Goal: Task Accomplishment & Management: Complete application form

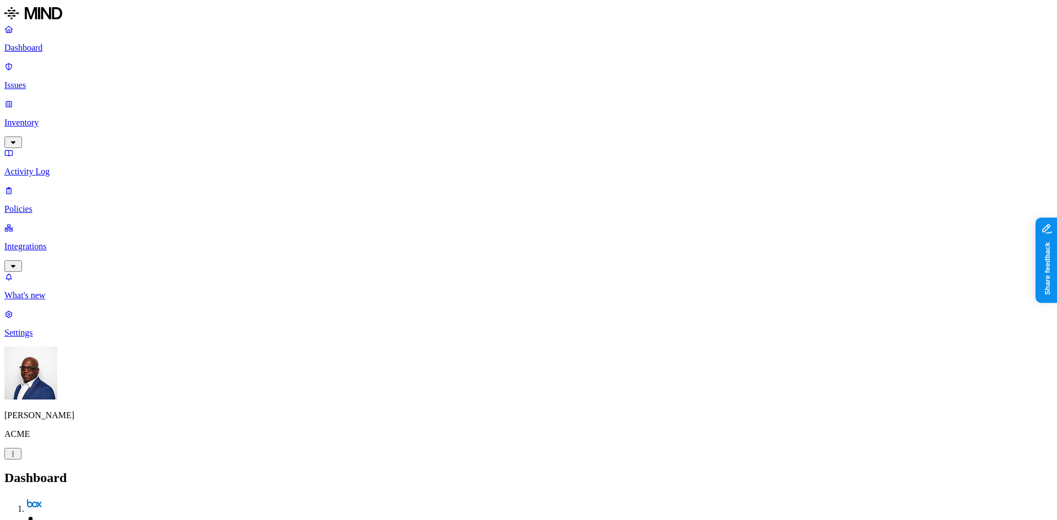
click at [62, 338] on nav "Dashboard Issues Inventory Activity Log Policies Integrations What's new 1 Sett…" at bounding box center [528, 181] width 1049 height 314
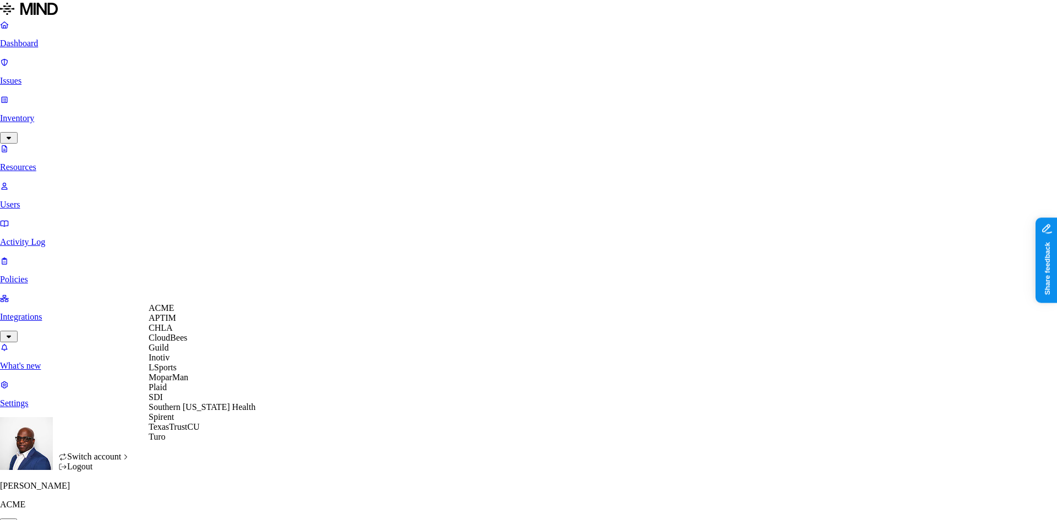
click at [180, 343] on span "CloudBees" at bounding box center [168, 337] width 39 height 9
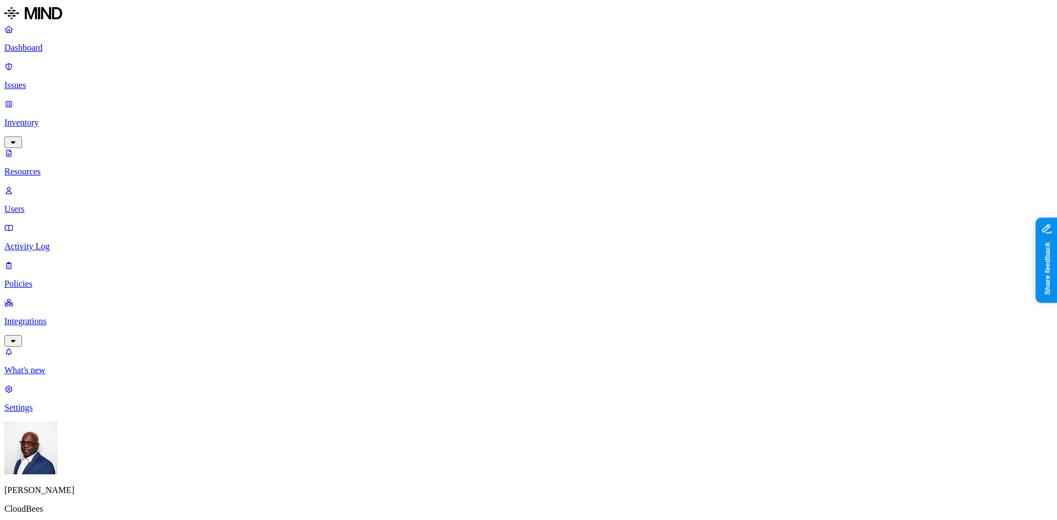
click at [45, 47] on p "Dashboard" at bounding box center [528, 48] width 1049 height 10
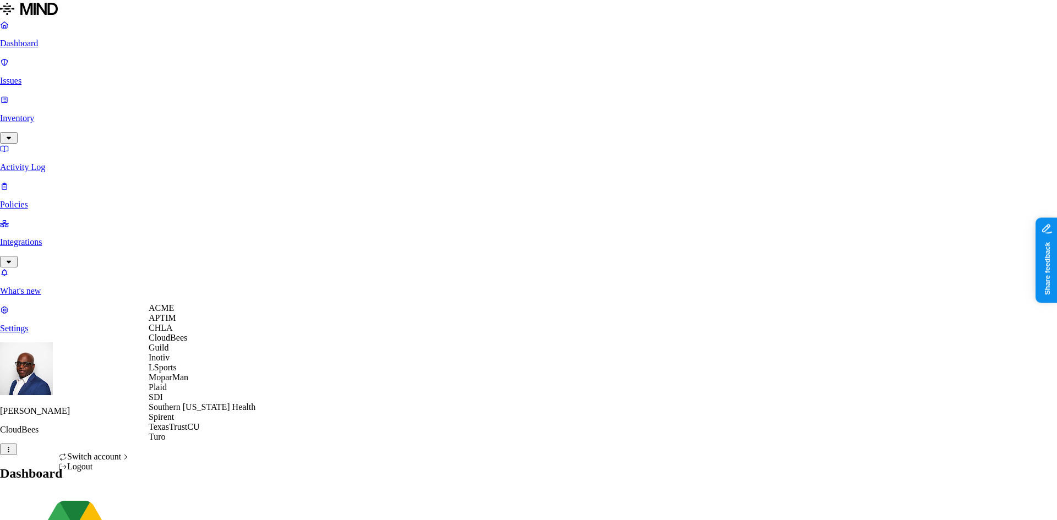
scroll to position [2, 0]
click at [169, 312] on span "ACME" at bounding box center [161, 307] width 25 height 9
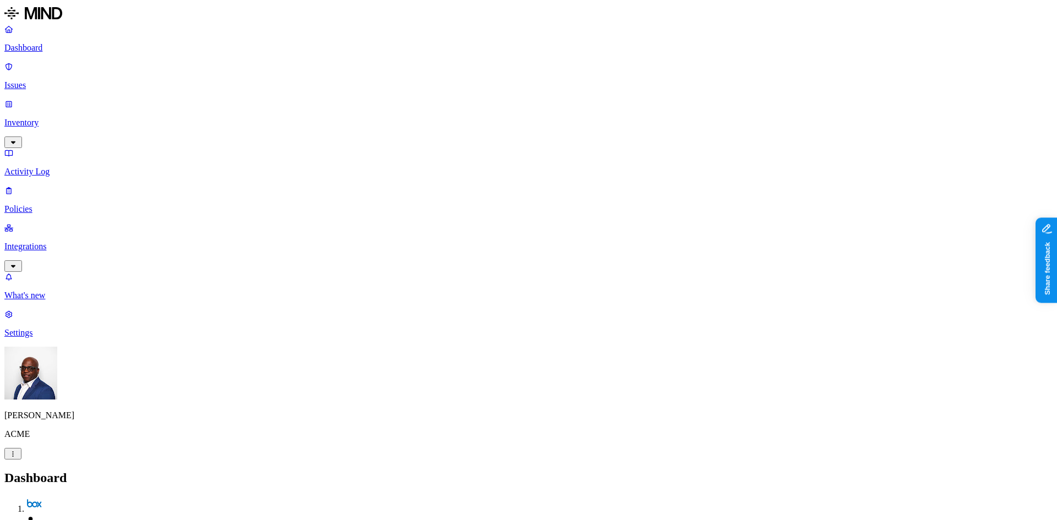
click at [36, 118] on p "Inventory" at bounding box center [528, 123] width 1049 height 10
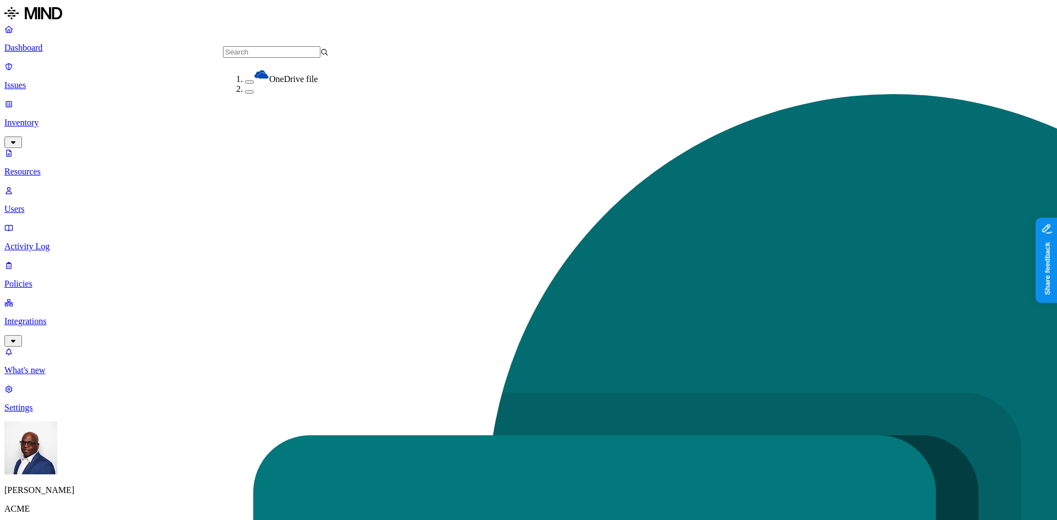
click at [245, 80] on button "button" at bounding box center [249, 81] width 9 height 3
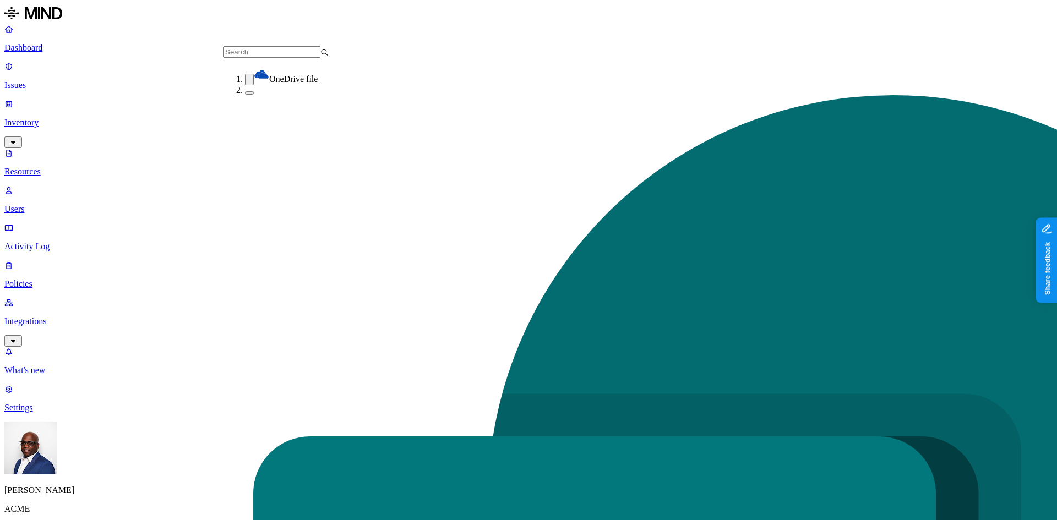
click at [245, 79] on button "button" at bounding box center [249, 80] width 9 height 12
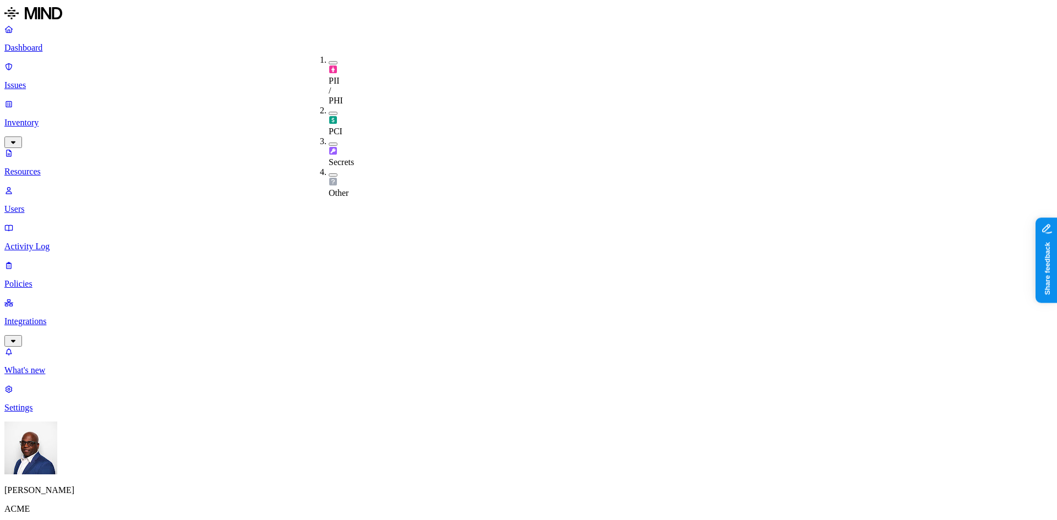
click at [329, 61] on button "button" at bounding box center [333, 62] width 9 height 3
click at [329, 113] on button "button" at bounding box center [333, 114] width 9 height 3
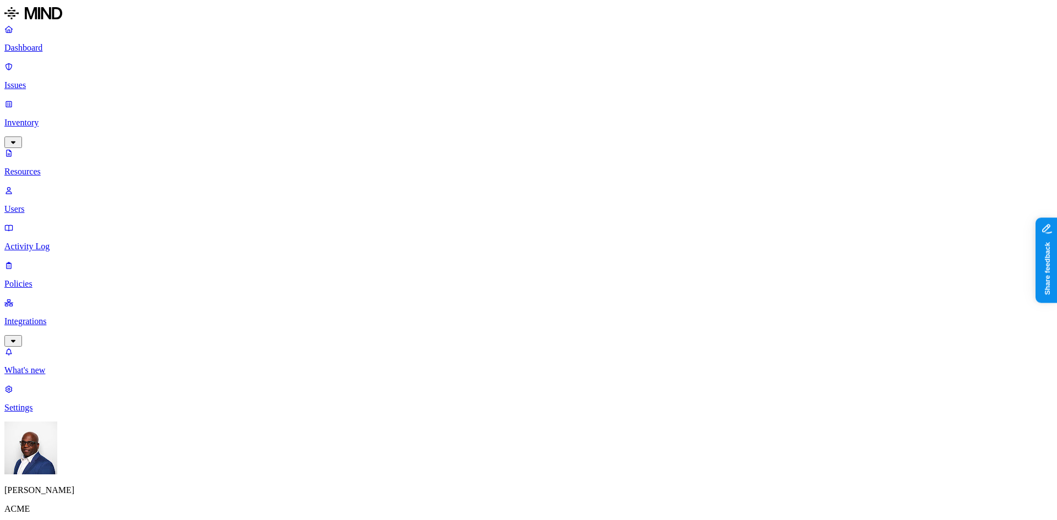
click at [53, 279] on p "Policies" at bounding box center [528, 284] width 1049 height 10
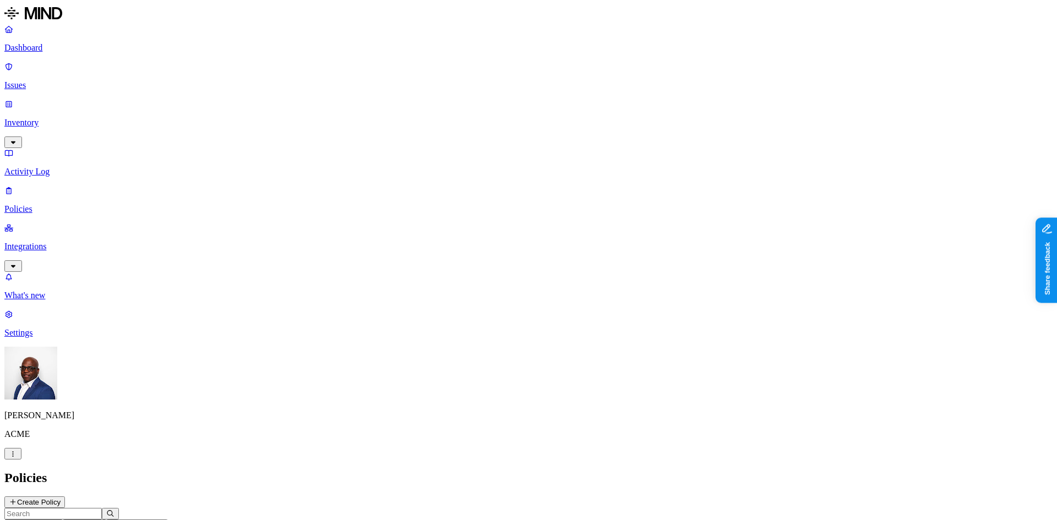
click at [39, 338] on p "Settings" at bounding box center [528, 333] width 1049 height 10
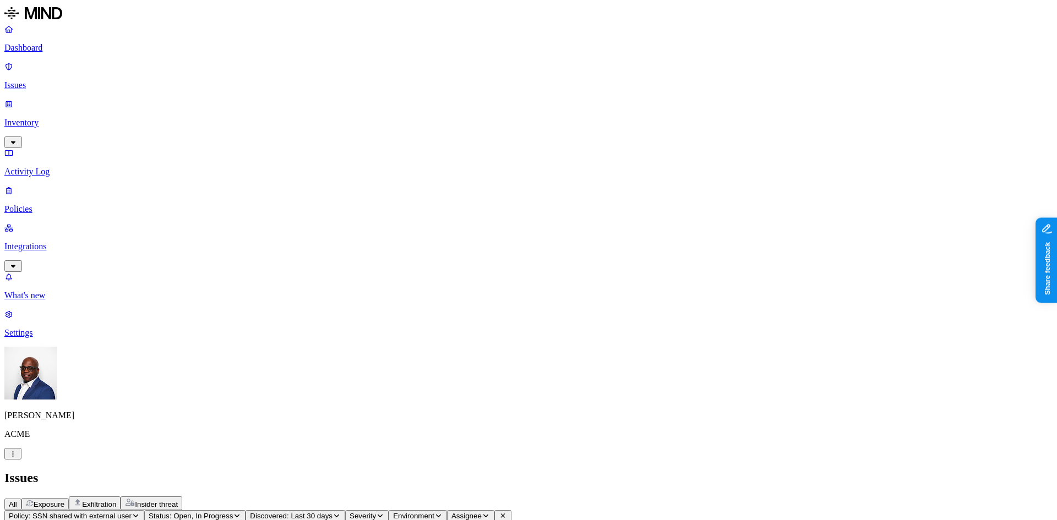
click at [46, 52] on p "Dashboard" at bounding box center [528, 48] width 1049 height 10
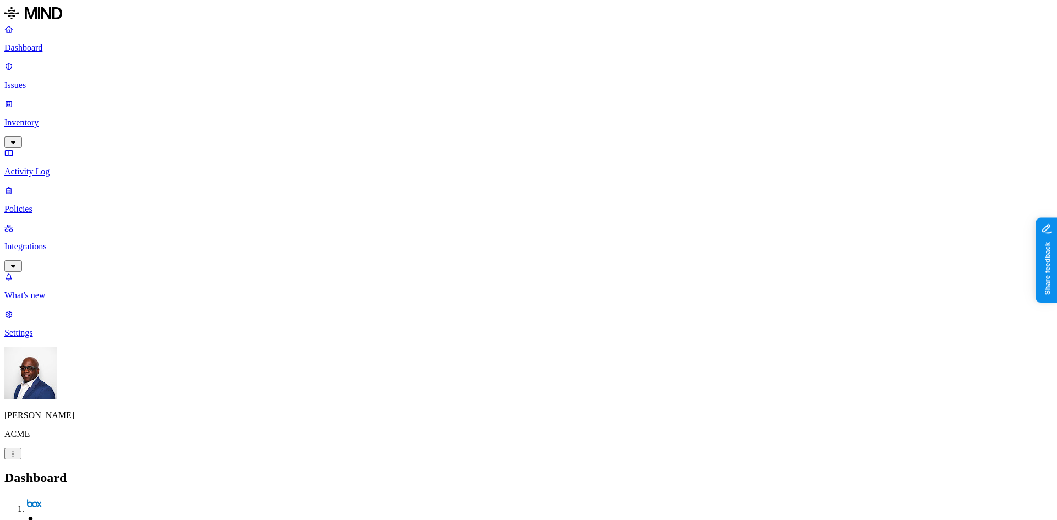
click at [45, 118] on p "Inventory" at bounding box center [528, 123] width 1049 height 10
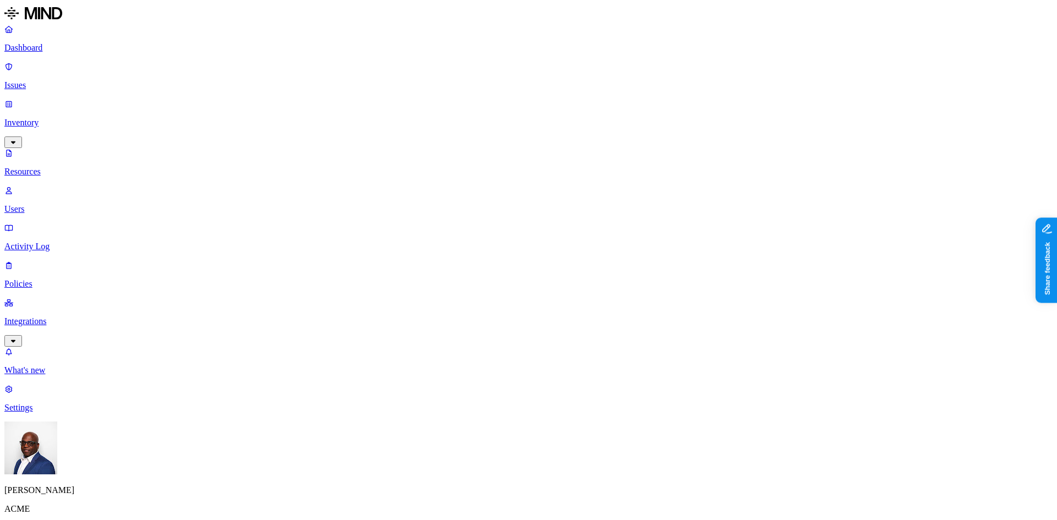
drag, startPoint x: 318, startPoint y: 77, endPoint x: 318, endPoint y: 93, distance: 16.0
click at [329, 112] on button "button" at bounding box center [333, 113] width 9 height 3
drag, startPoint x: 318, startPoint y: 97, endPoint x: 352, endPoint y: 66, distance: 46.0
click at [329, 144] on button "button" at bounding box center [333, 145] width 9 height 3
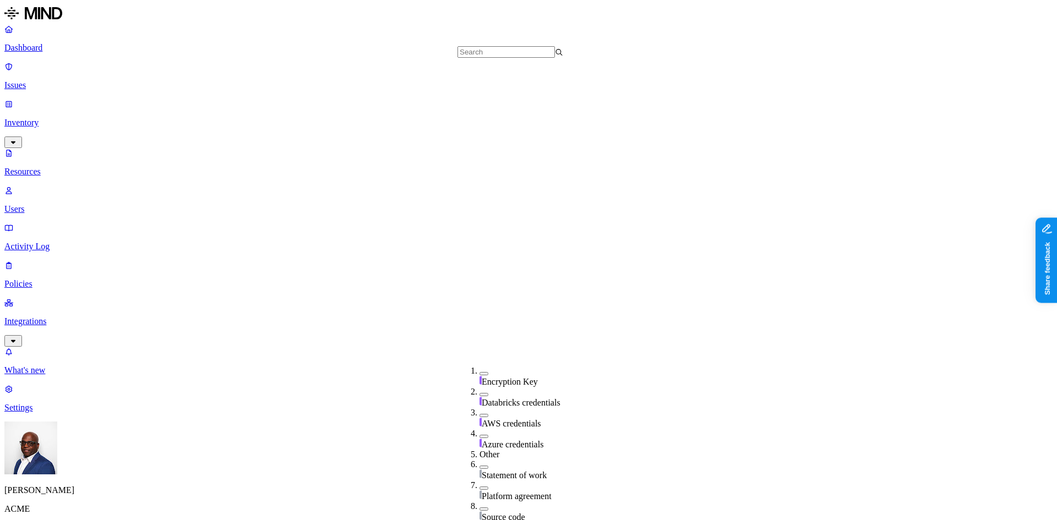
scroll to position [389, 0]
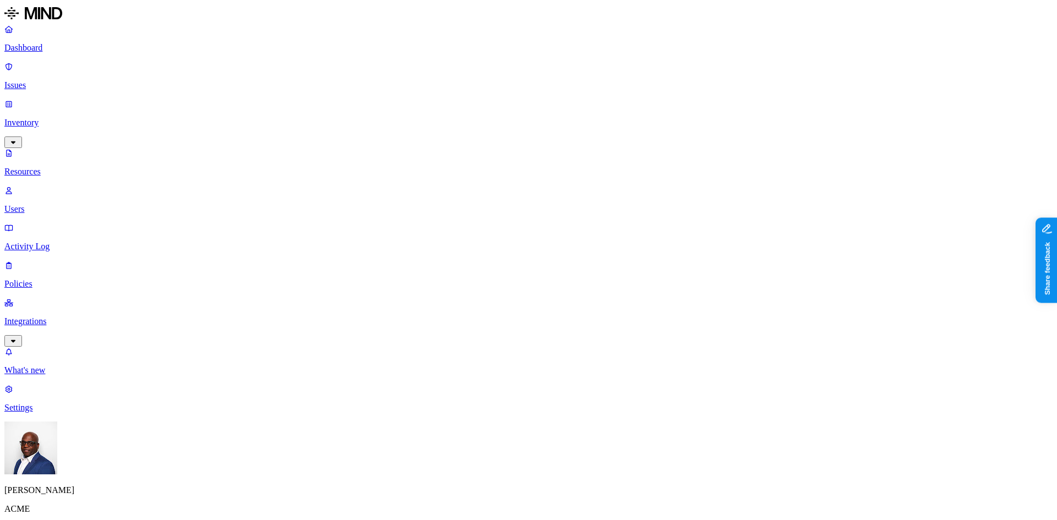
click at [41, 49] on p "Dashboard" at bounding box center [528, 48] width 1049 height 10
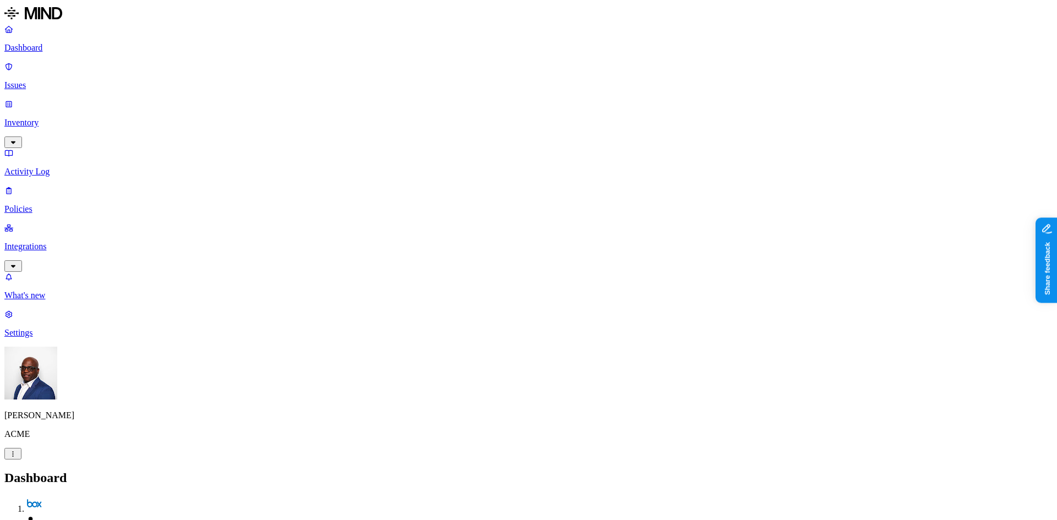
drag, startPoint x: 873, startPoint y: 145, endPoint x: 938, endPoint y: 132, distance: 66.4
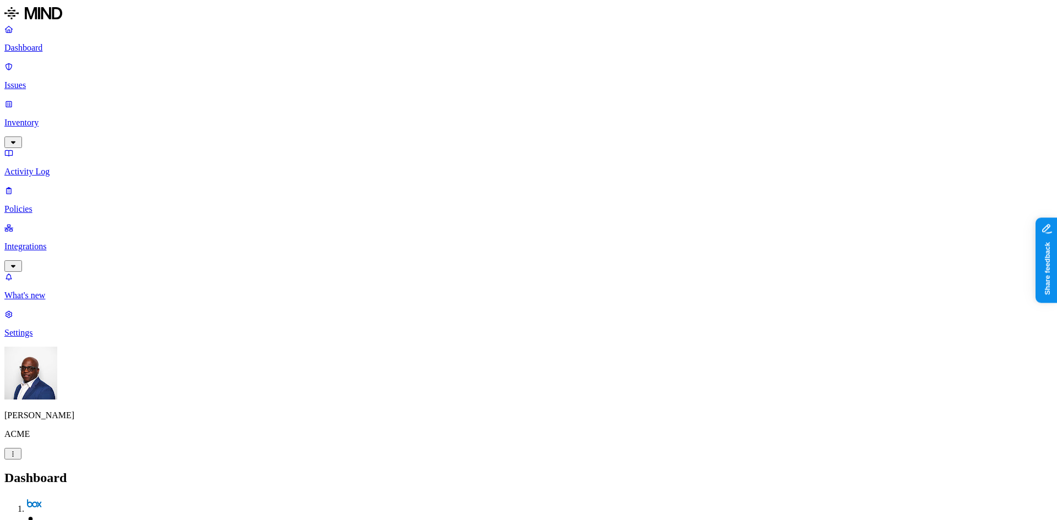
click at [49, 80] on p "Issues" at bounding box center [528, 85] width 1049 height 10
click at [116, 501] on span "Exfiltration" at bounding box center [99, 505] width 34 height 8
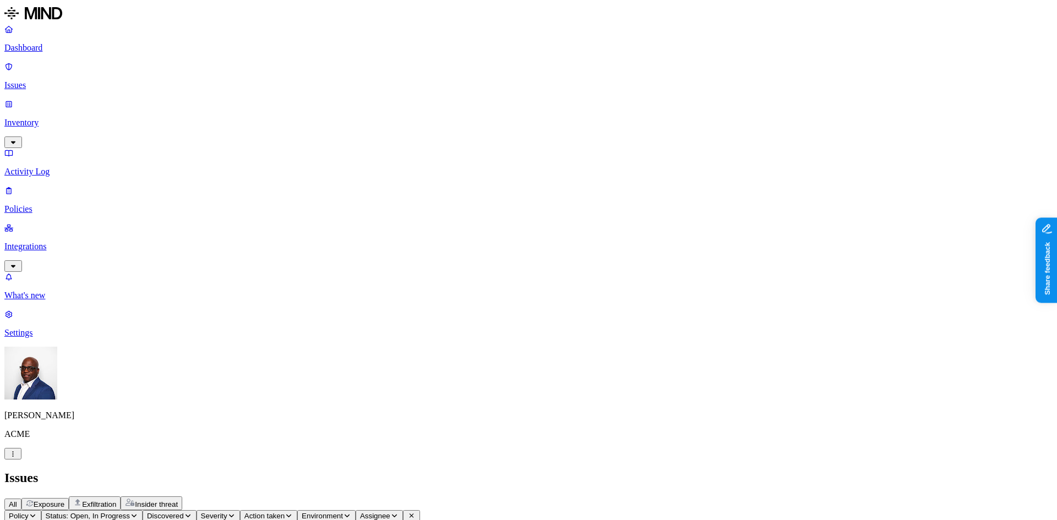
click at [51, 167] on p "Activity Log" at bounding box center [528, 172] width 1049 height 10
click at [44, 46] on p "Dashboard" at bounding box center [528, 48] width 1049 height 10
click at [33, 204] on p "Policies" at bounding box center [528, 209] width 1049 height 10
click at [58, 520] on icon "button" at bounding box center [54, 525] width 8 height 7
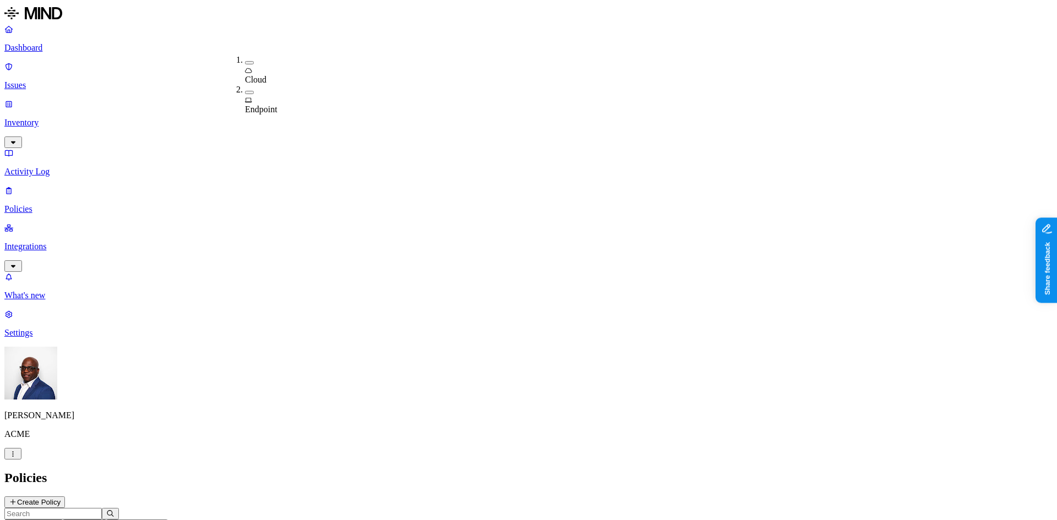
click at [250, 68] on icon at bounding box center [248, 71] width 7 height 6
click at [435, 471] on header "Policies Create Policy" at bounding box center [528, 489] width 1049 height 37
click at [82, 520] on icon "button" at bounding box center [77, 525] width 8 height 7
click at [270, 106] on span "Endpoint" at bounding box center [261, 110] width 32 height 9
click at [457, 471] on h2 "Policies" at bounding box center [528, 478] width 1049 height 15
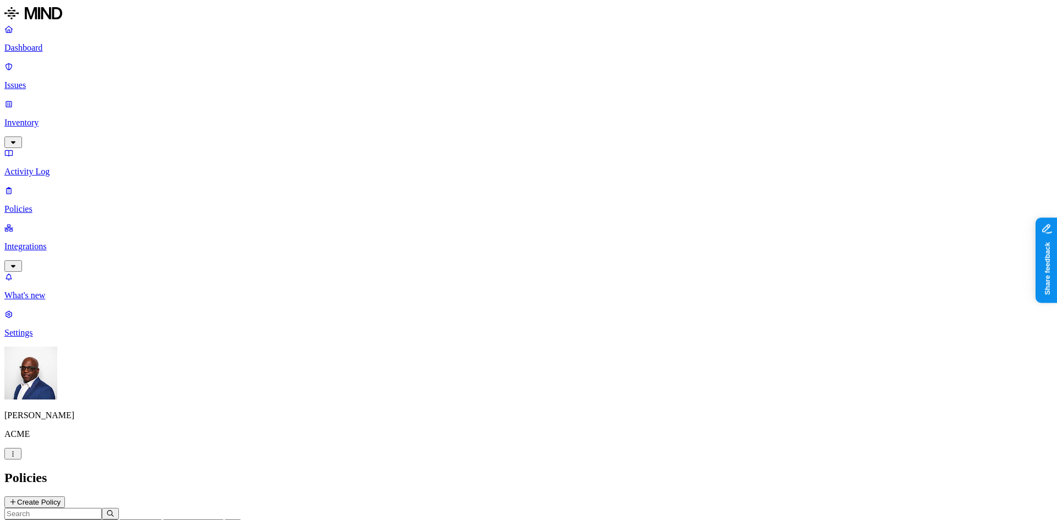
click at [65, 497] on button "Create Policy" at bounding box center [34, 503] width 61 height 12
click at [482, 224] on label "Classification" at bounding box center [470, 218] width 48 height 9
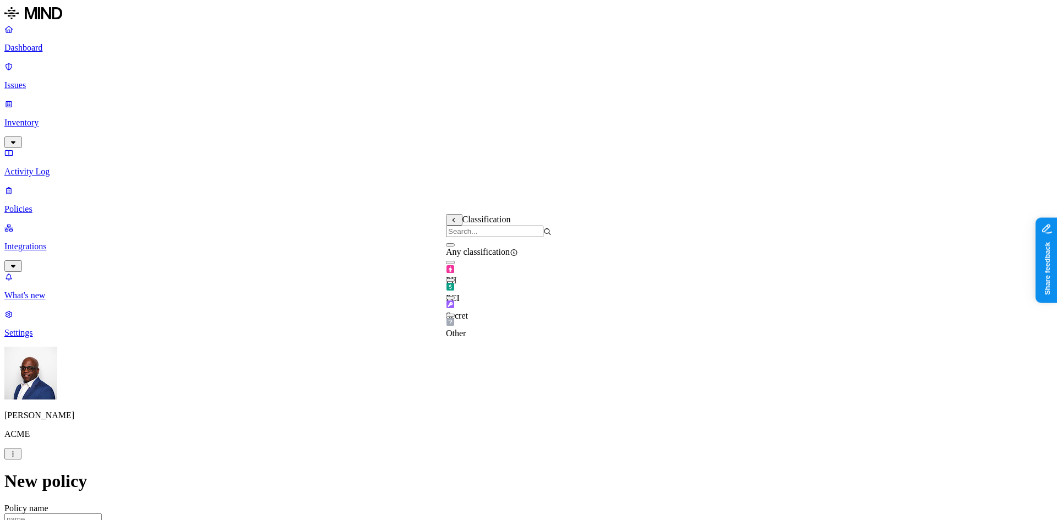
click at [463, 243] on label "Data type" at bounding box center [454, 241] width 17 height 19
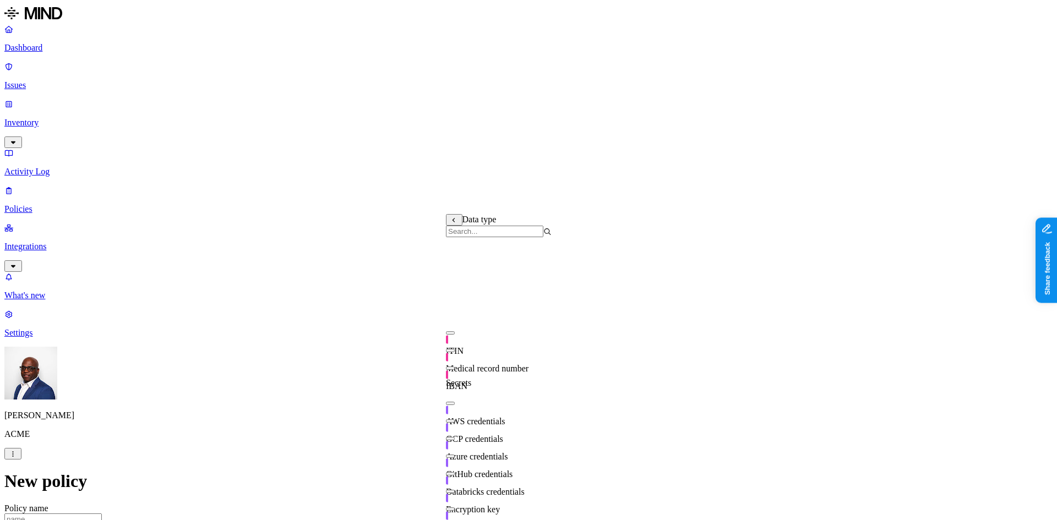
scroll to position [194, 0]
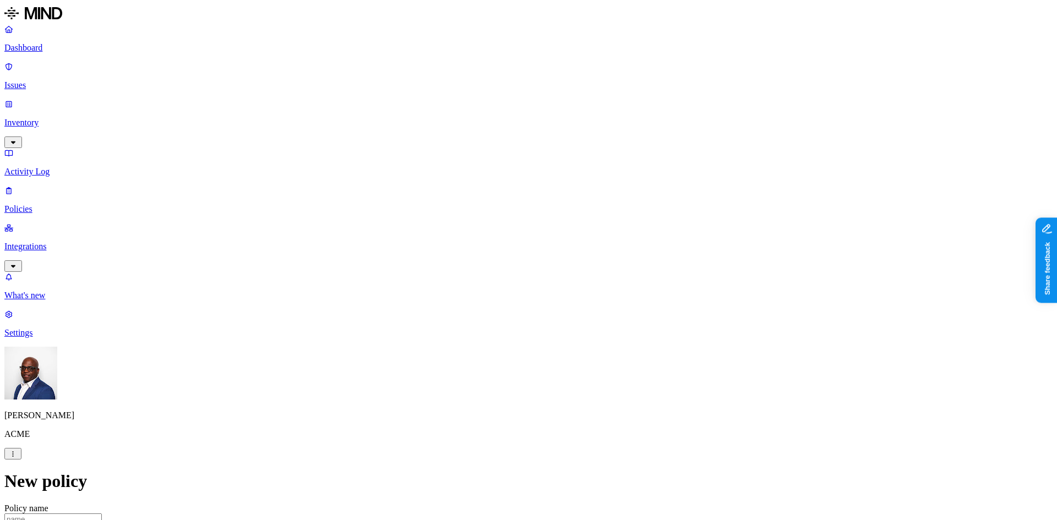
drag, startPoint x: 743, startPoint y: 296, endPoint x: 768, endPoint y: 123, distance: 174.6
click at [495, 292] on label "Web Domain" at bounding box center [480, 287] width 29 height 19
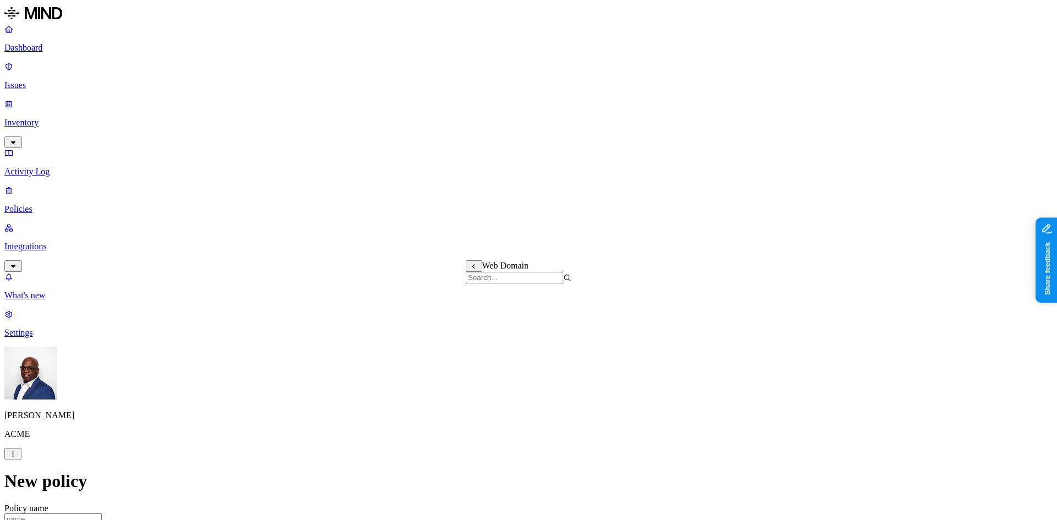
click at [498, 321] on label "Web Category" at bounding box center [482, 316] width 32 height 19
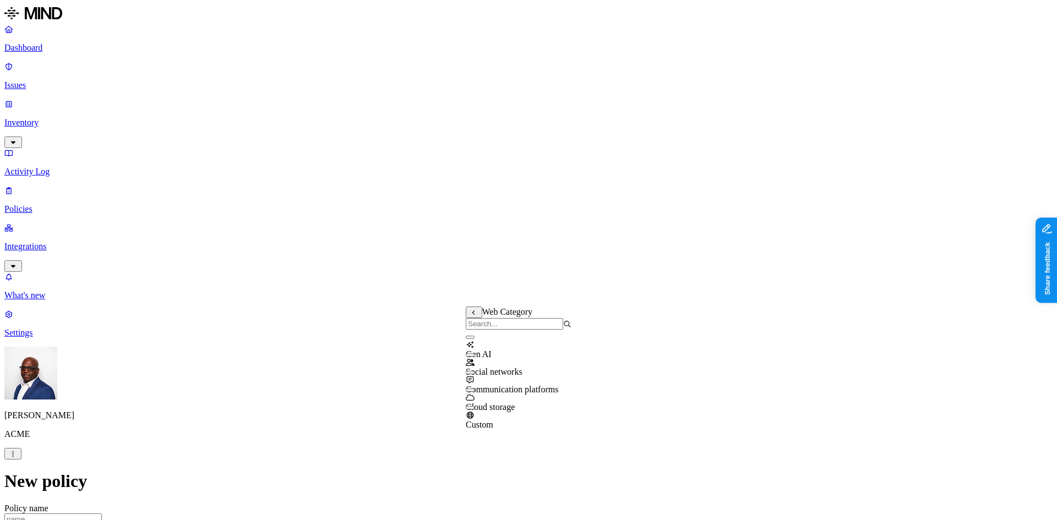
click at [475, 339] on button "button" at bounding box center [470, 337] width 9 height 3
click at [480, 398] on label "Groups" at bounding box center [471, 392] width 26 height 9
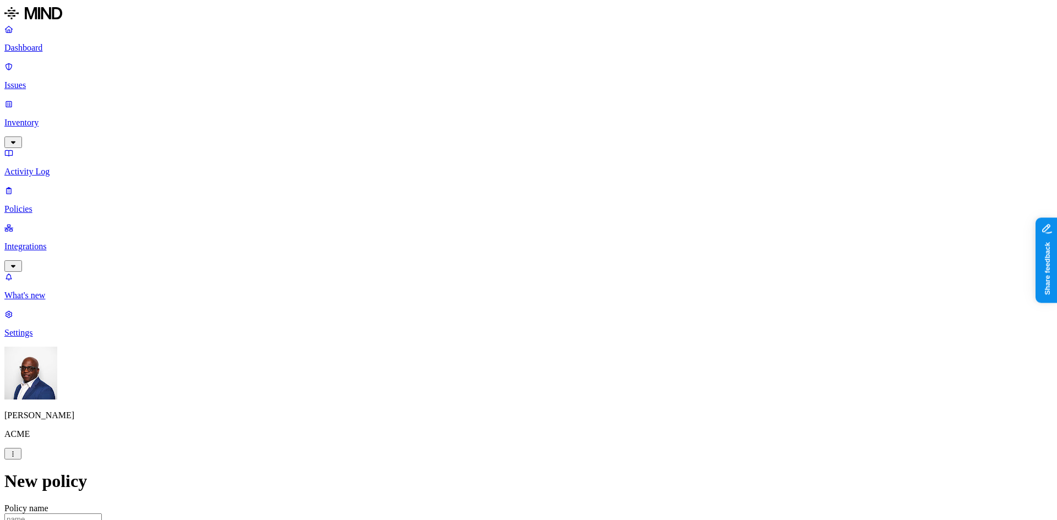
click at [486, 415] on label "Departments" at bounding box center [480, 410] width 45 height 9
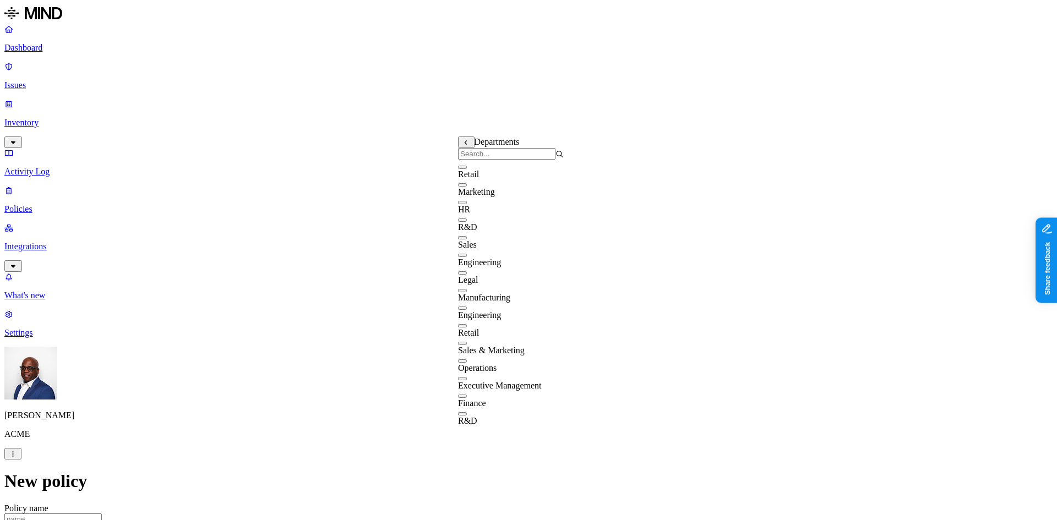
click at [467, 275] on button "button" at bounding box center [462, 273] width 9 height 3
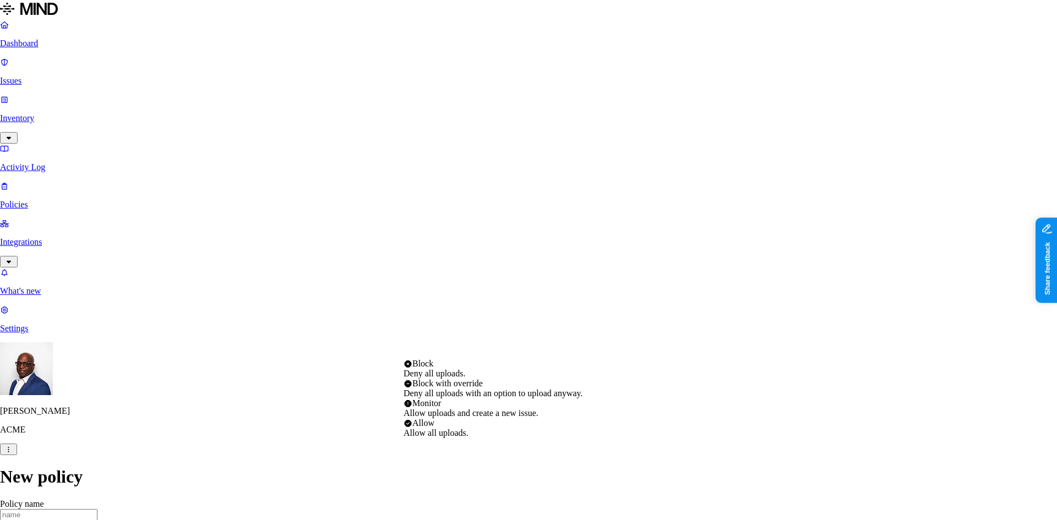
select select "4"
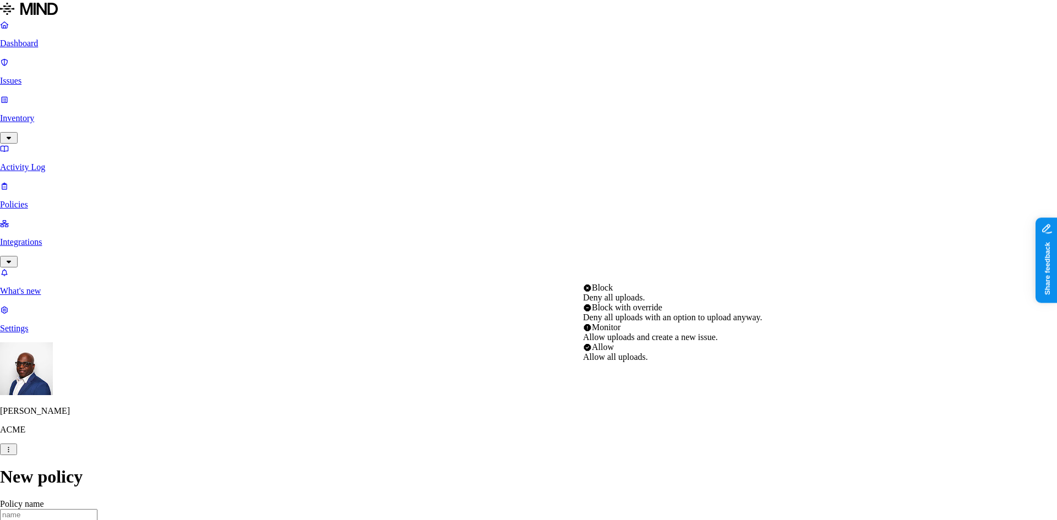
select select "3"
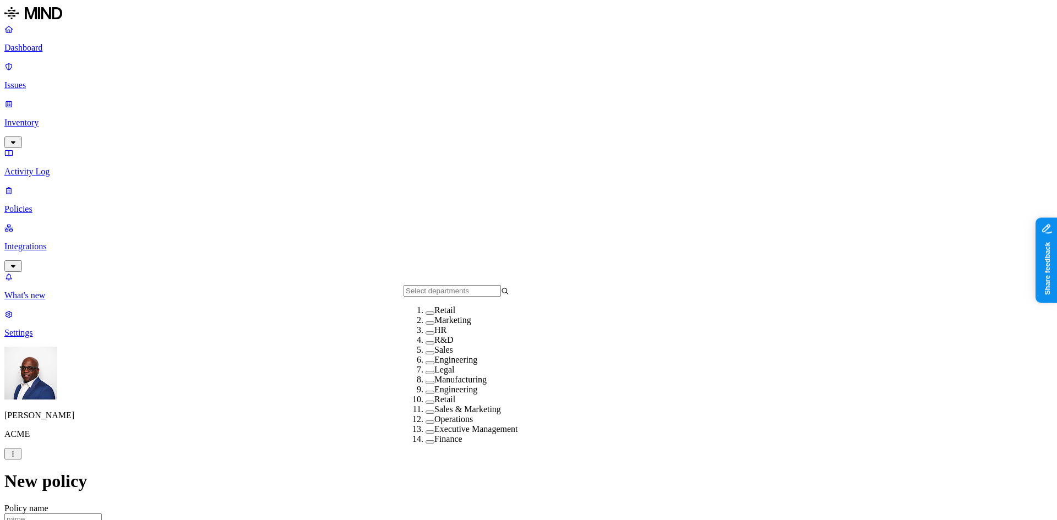
scroll to position [0, 0]
click at [426, 365] on button "button" at bounding box center [430, 362] width 9 height 3
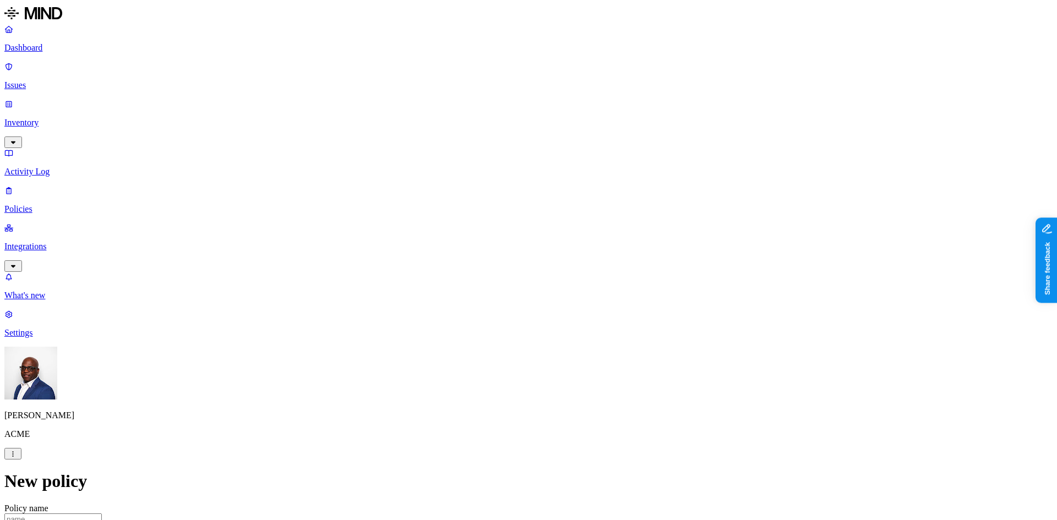
scroll to position [330, 0]
click at [59, 242] on p "Integrations" at bounding box center [528, 247] width 1049 height 10
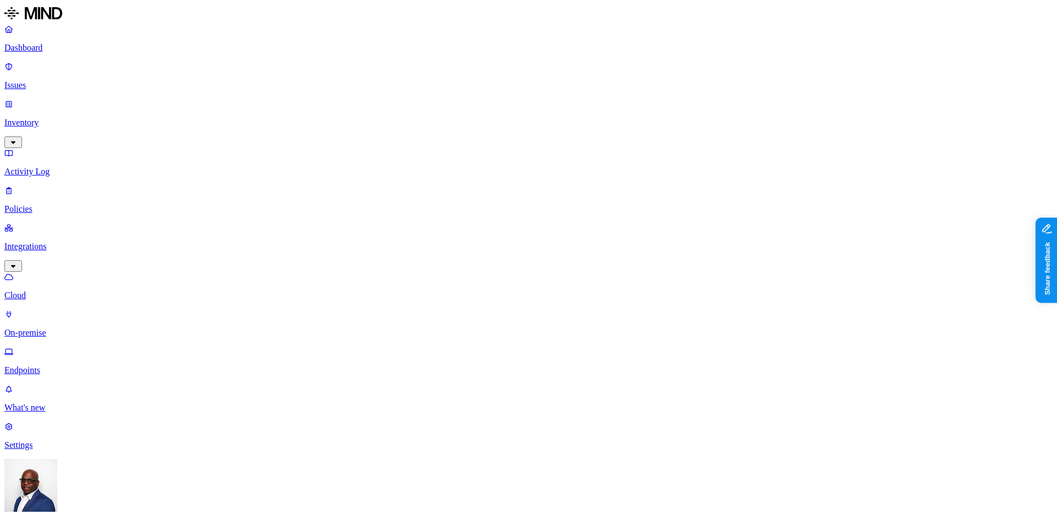
click at [49, 366] on p "Endpoints" at bounding box center [528, 371] width 1049 height 10
click at [61, 366] on p "Endpoints" at bounding box center [528, 371] width 1049 height 10
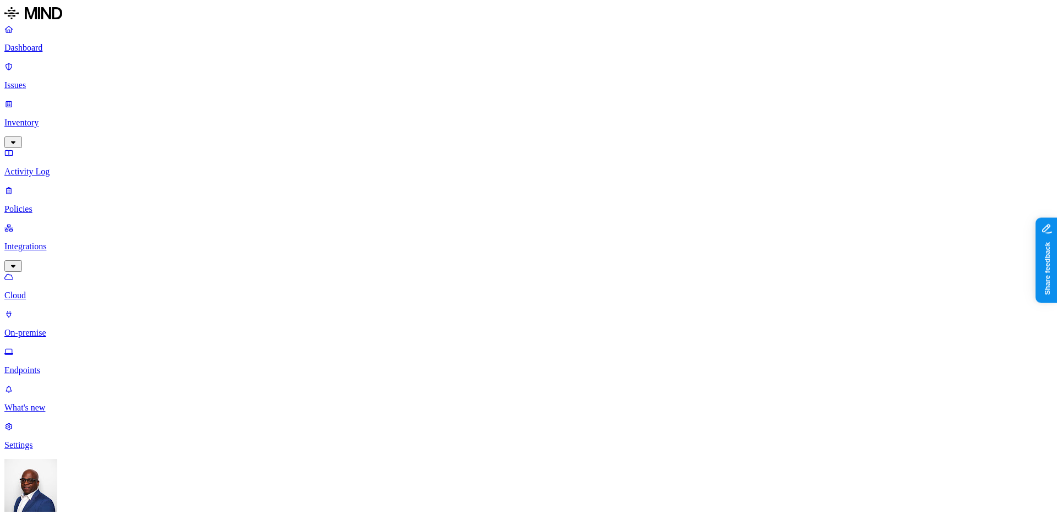
click at [49, 50] on p "Dashboard" at bounding box center [528, 48] width 1049 height 10
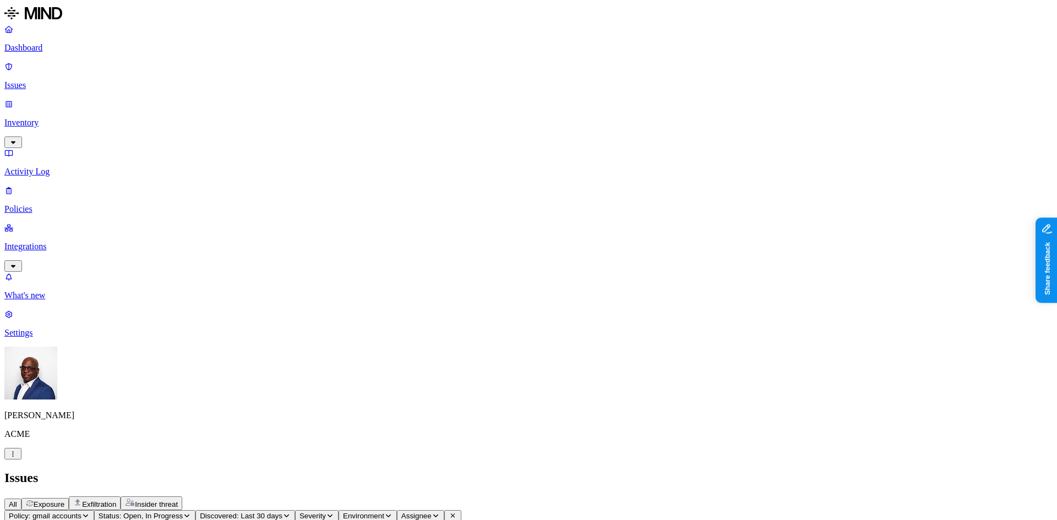
click at [116, 501] on span "Exfiltration" at bounding box center [99, 505] width 34 height 8
click at [178, 501] on span "Insider threat" at bounding box center [156, 505] width 43 height 8
click at [64, 48] on p "Dashboard" at bounding box center [528, 48] width 1049 height 10
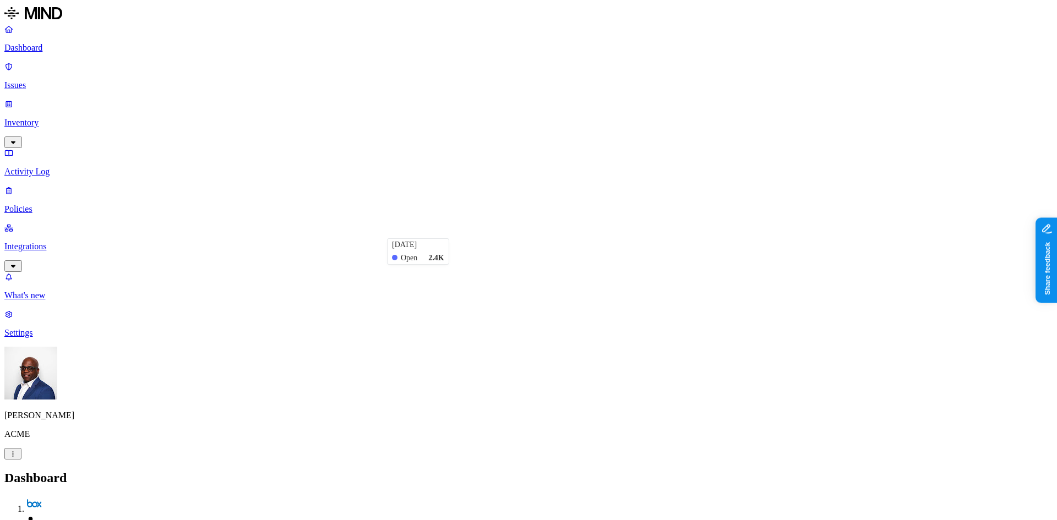
scroll to position [106, 0]
drag, startPoint x: 873, startPoint y: 245, endPoint x: 947, endPoint y: 223, distance: 77.0
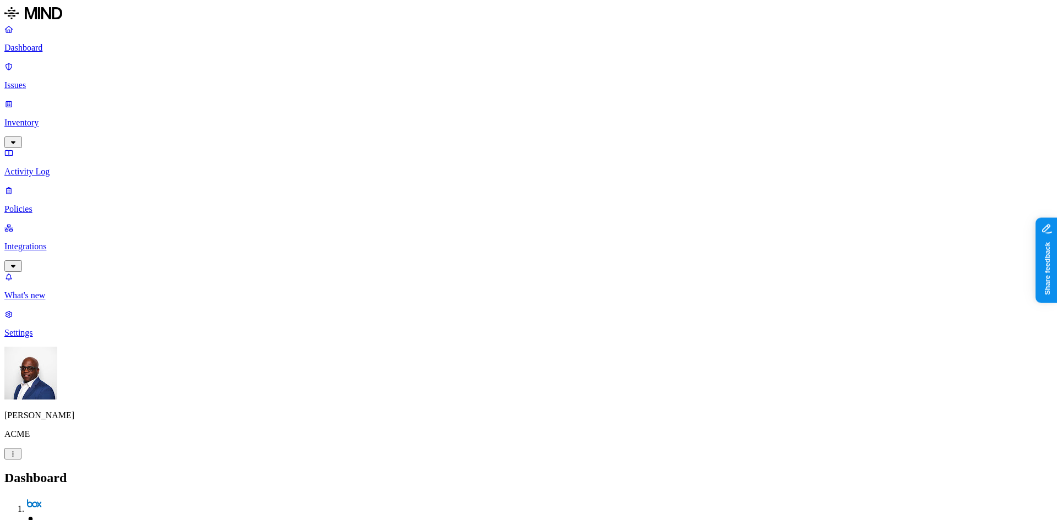
scroll to position [55, 0]
drag, startPoint x: 933, startPoint y: 186, endPoint x: 941, endPoint y: 188, distance: 8.2
click at [60, 47] on p "Dashboard" at bounding box center [528, 48] width 1049 height 10
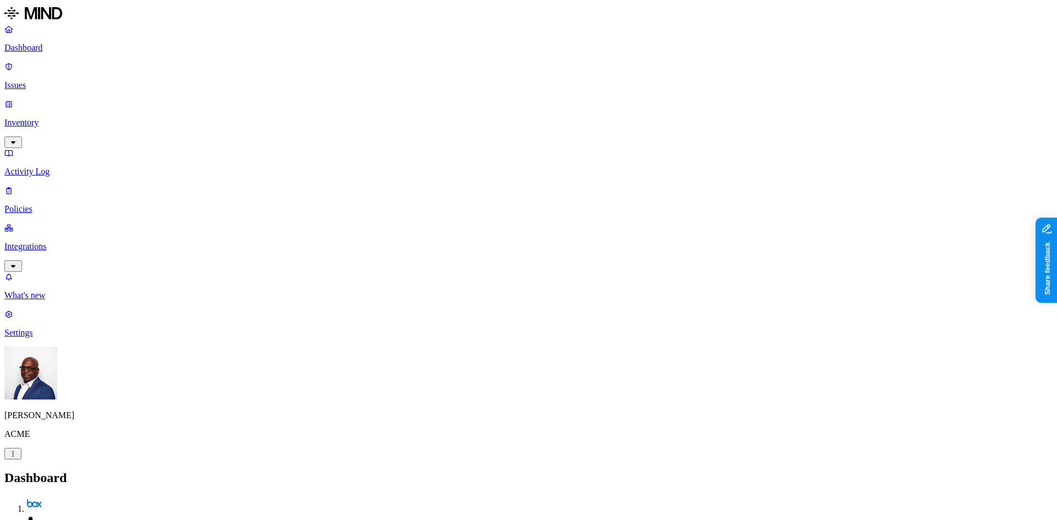
click at [70, 242] on p "Integrations" at bounding box center [528, 247] width 1049 height 10
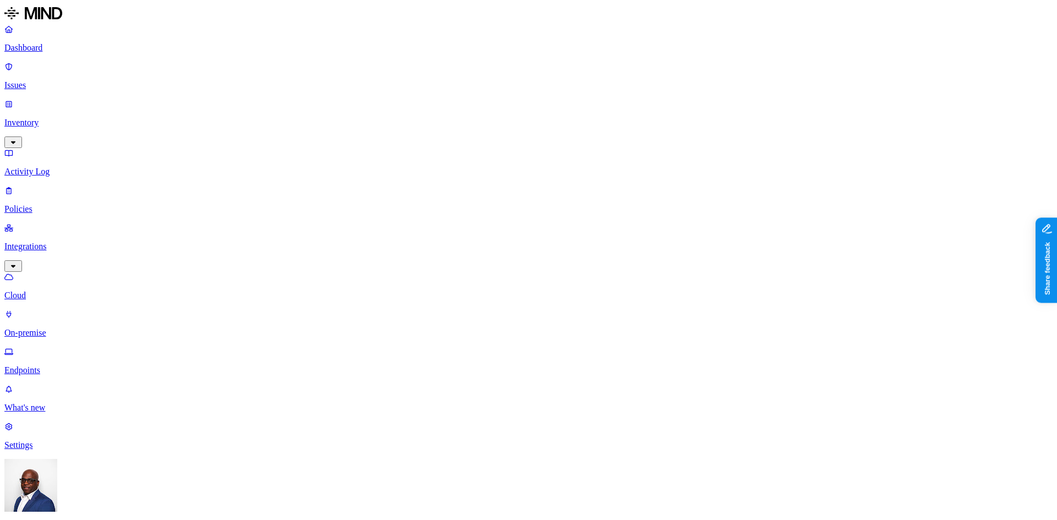
click at [43, 50] on p "Dashboard" at bounding box center [528, 48] width 1049 height 10
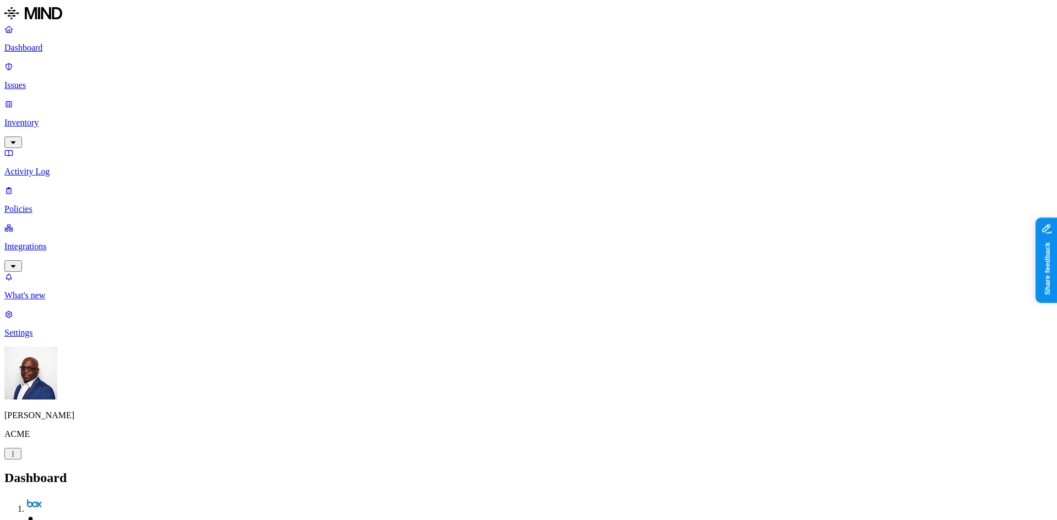
click at [43, 118] on p "Inventory" at bounding box center [528, 123] width 1049 height 10
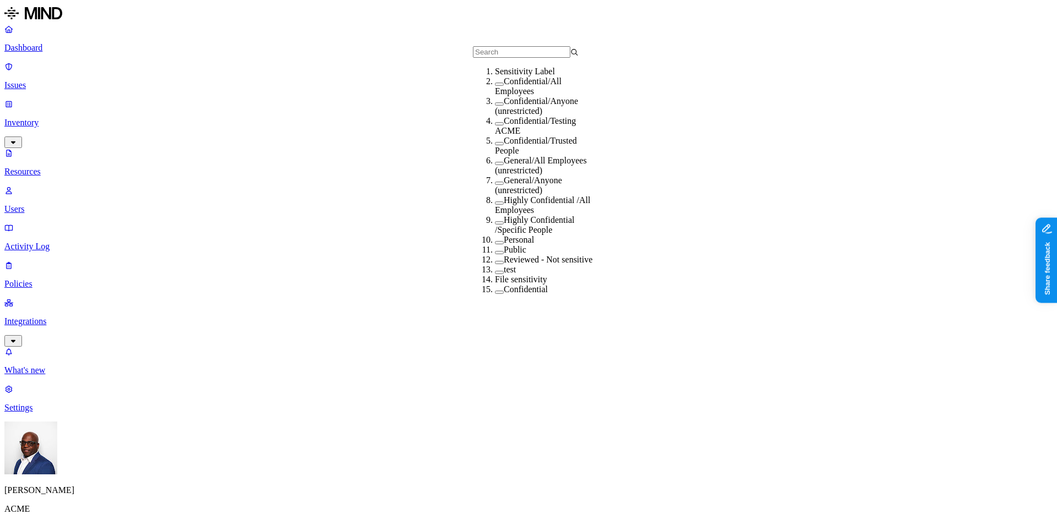
scroll to position [12, 0]
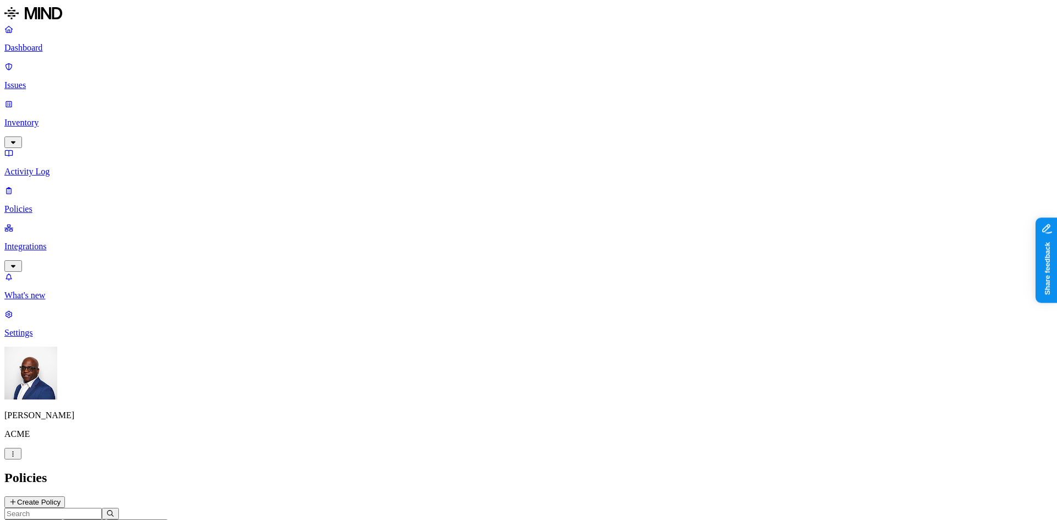
click at [50, 242] on p "Integrations" at bounding box center [528, 247] width 1049 height 10
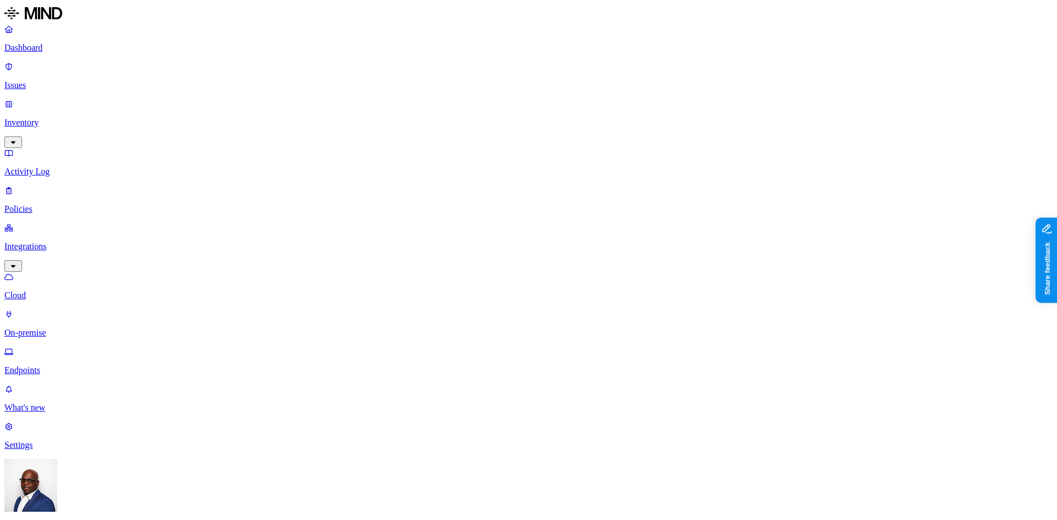
click at [46, 328] on p "On-premise" at bounding box center [528, 333] width 1049 height 10
click at [55, 46] on p "Dashboard" at bounding box center [528, 48] width 1049 height 10
